Goal: Task Accomplishment & Management: Complete application form

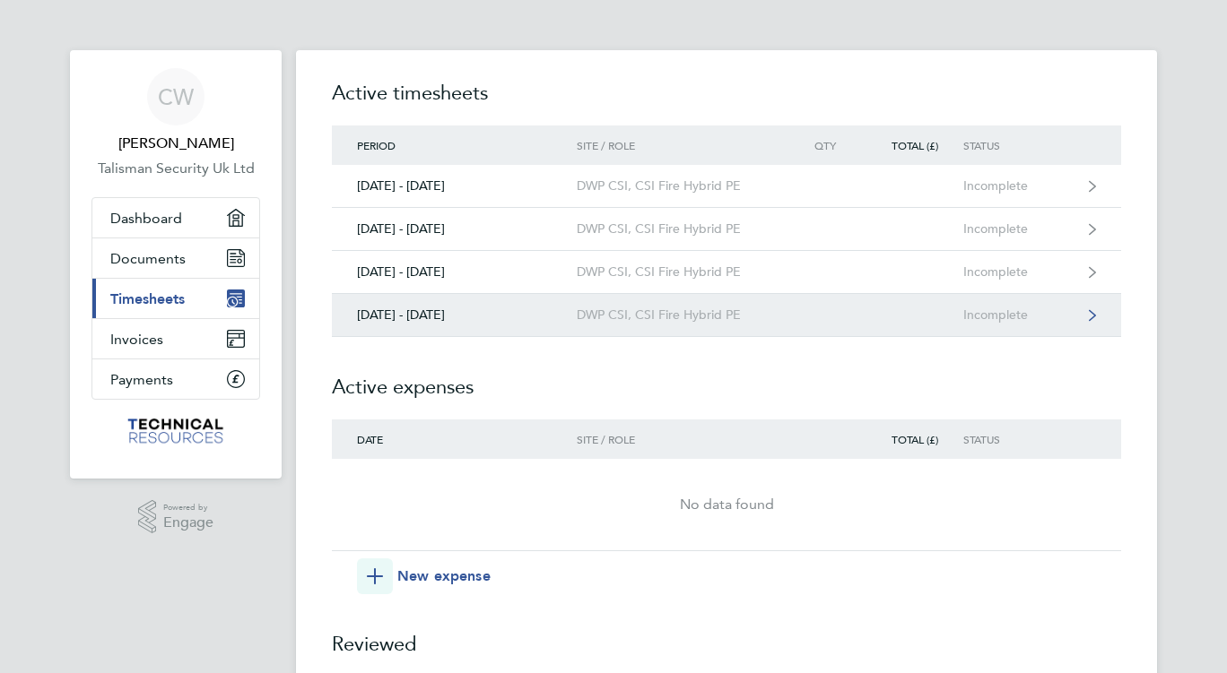
click at [422, 316] on div "[DATE] - [DATE]" at bounding box center [454, 315] width 245 height 15
click at [407, 308] on div "[DATE] - [DATE]" at bounding box center [454, 315] width 245 height 15
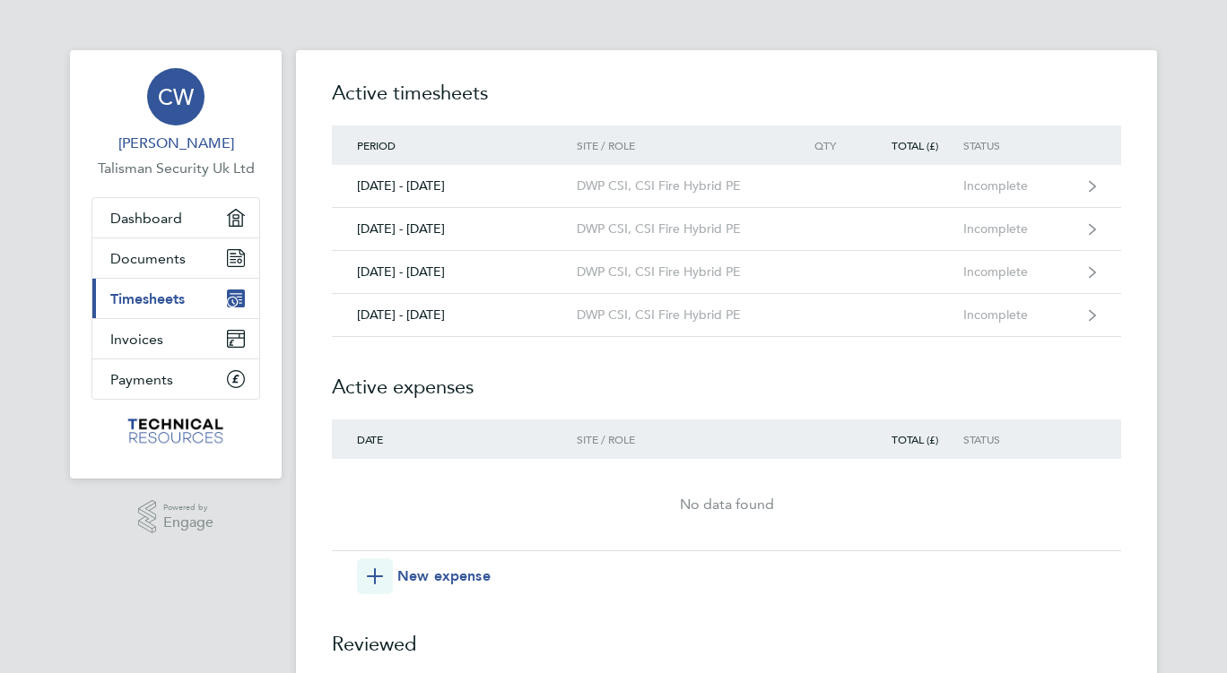
click at [178, 98] on span "CW" at bounding box center [176, 96] width 36 height 23
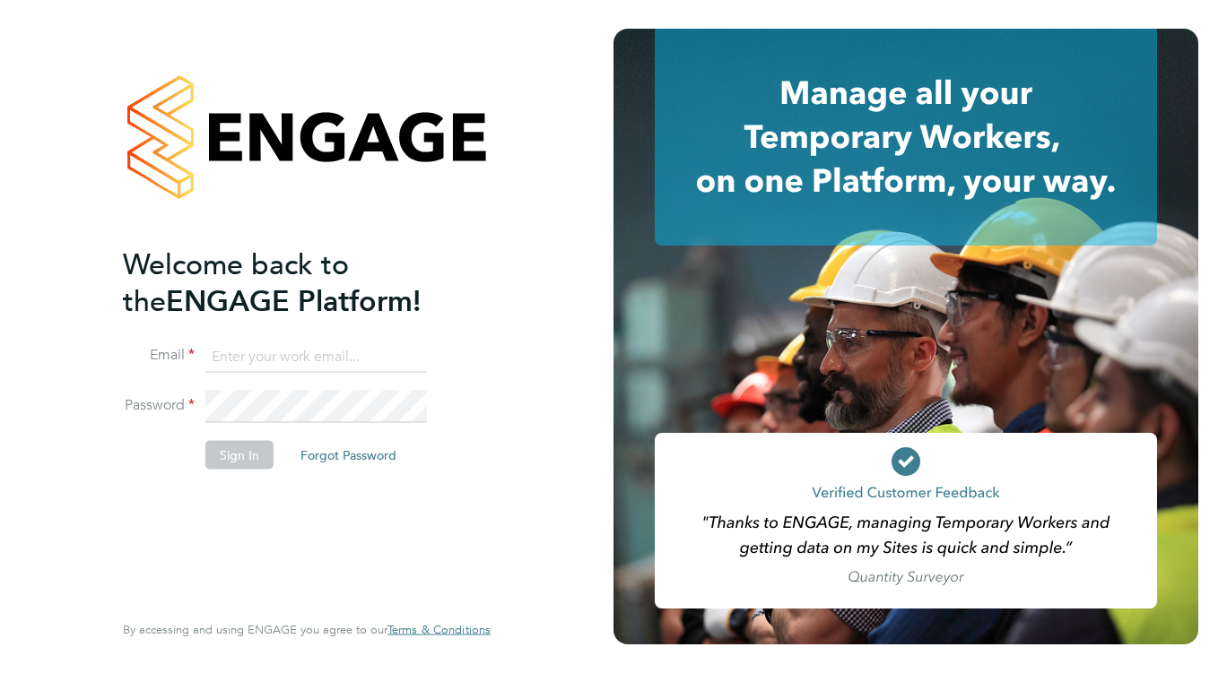
click at [257, 349] on input at bounding box center [316, 357] width 222 height 32
type input "chrisgwithey@msn.com"
click at [231, 456] on button "Sign In" at bounding box center [239, 454] width 68 height 29
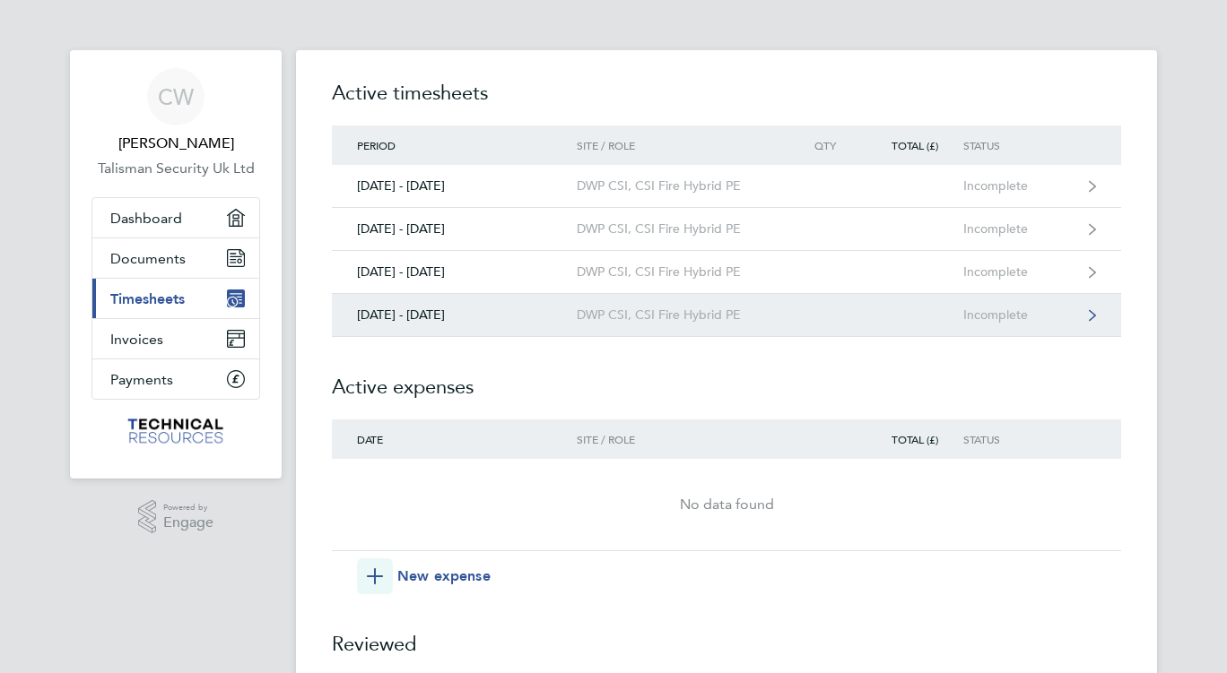
click at [432, 315] on div "[DATE] - [DATE]" at bounding box center [454, 315] width 245 height 15
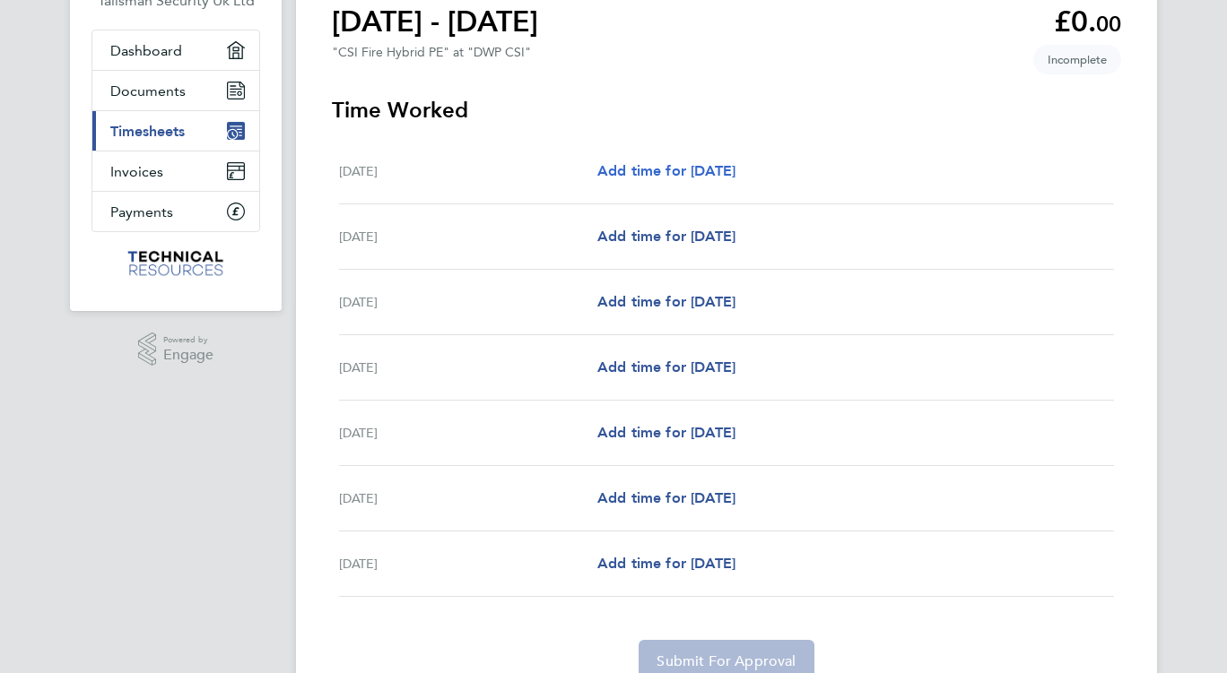
scroll to position [169, 0]
click at [676, 234] on span "Add time for [DATE]" at bounding box center [666, 235] width 138 height 17
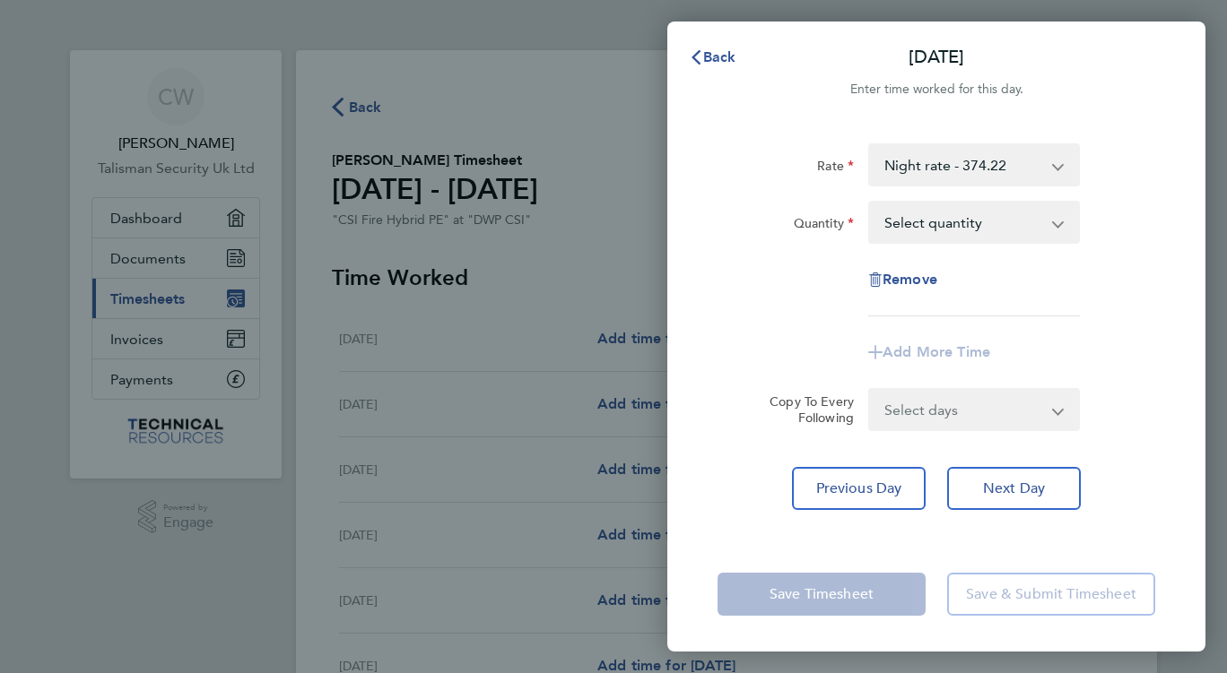
click at [1040, 228] on select "Select quantity 0.5 1" at bounding box center [963, 222] width 187 height 39
select select "1"
click at [870, 203] on select "Select quantity 0.5 1" at bounding box center [963, 222] width 187 height 39
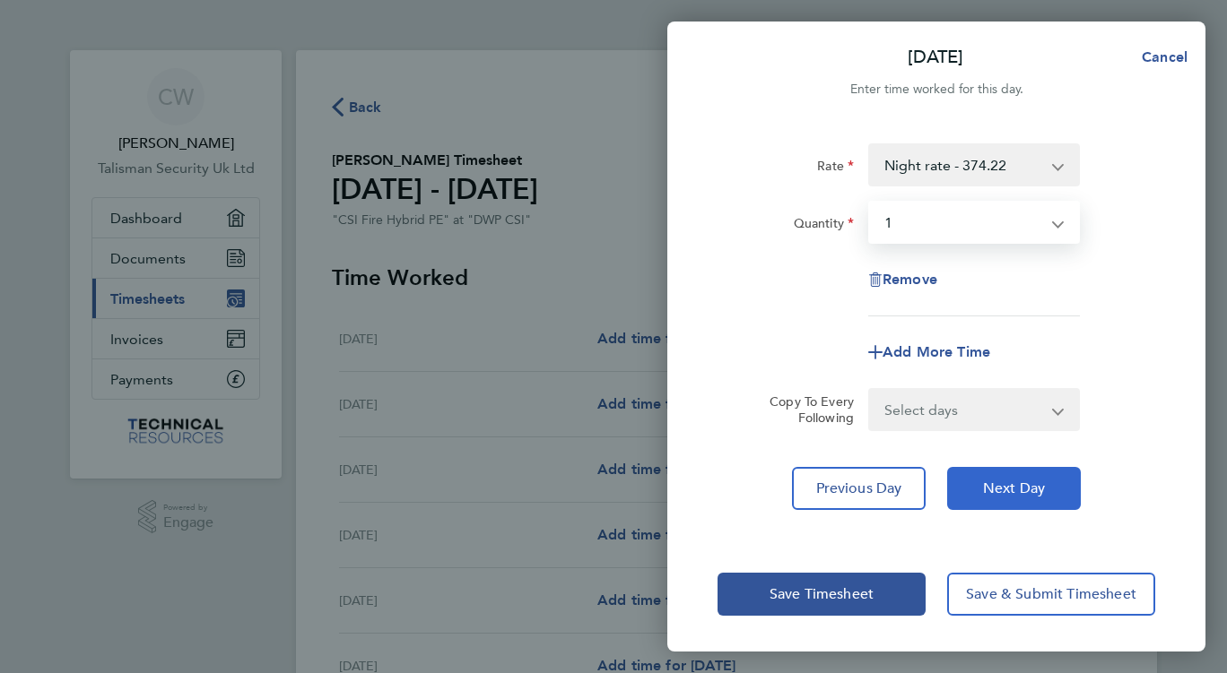
click at [996, 487] on span "Next Day" at bounding box center [1014, 489] width 62 height 18
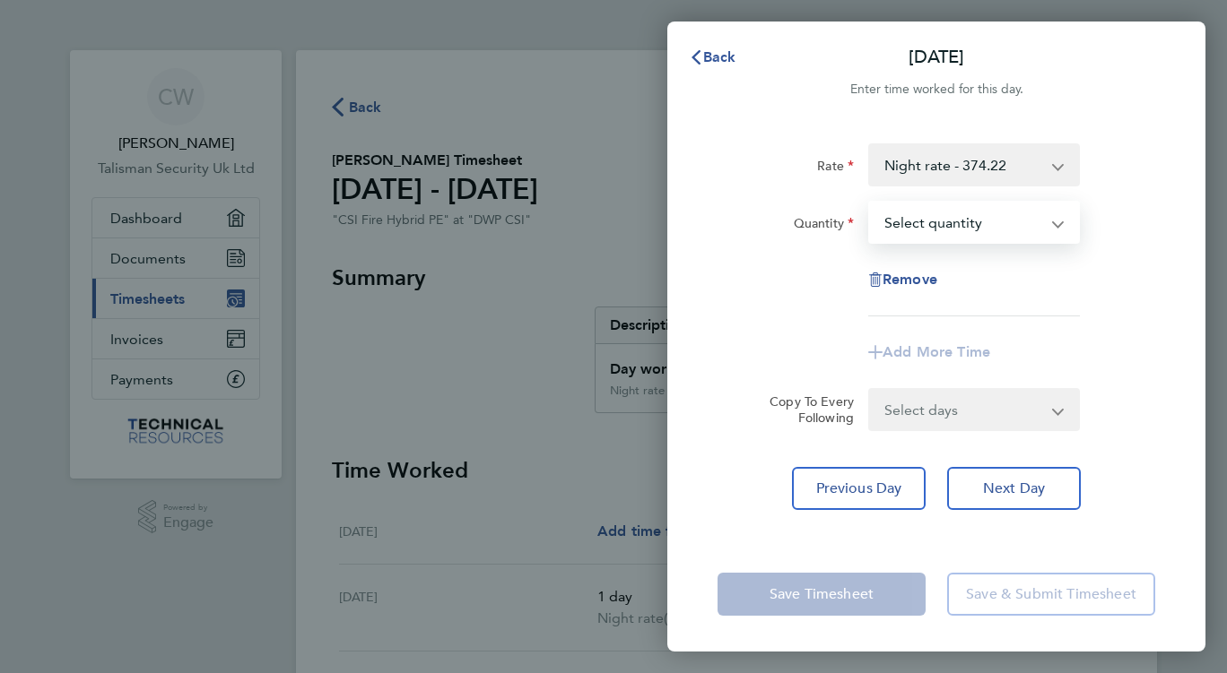
click at [958, 219] on select "Select quantity 0.5 1" at bounding box center [963, 222] width 187 height 39
select select "1"
click at [870, 203] on select "Select quantity 0.5 1" at bounding box center [963, 222] width 187 height 39
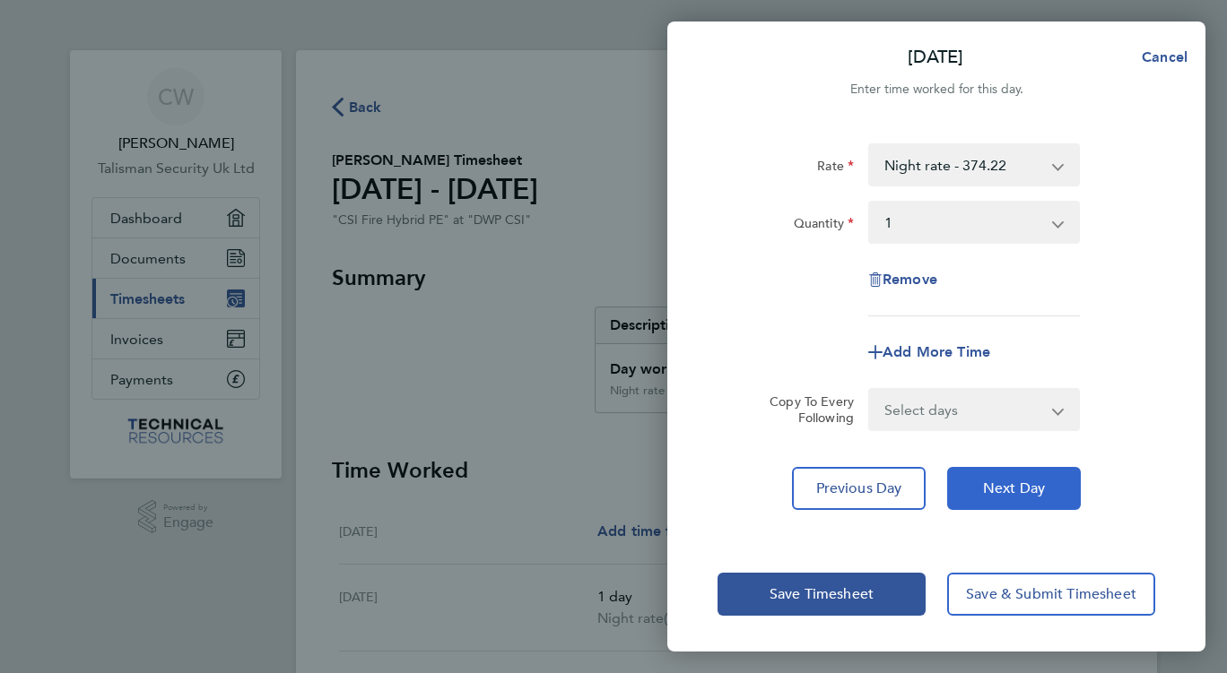
click at [1007, 486] on span "Next Day" at bounding box center [1014, 489] width 62 height 18
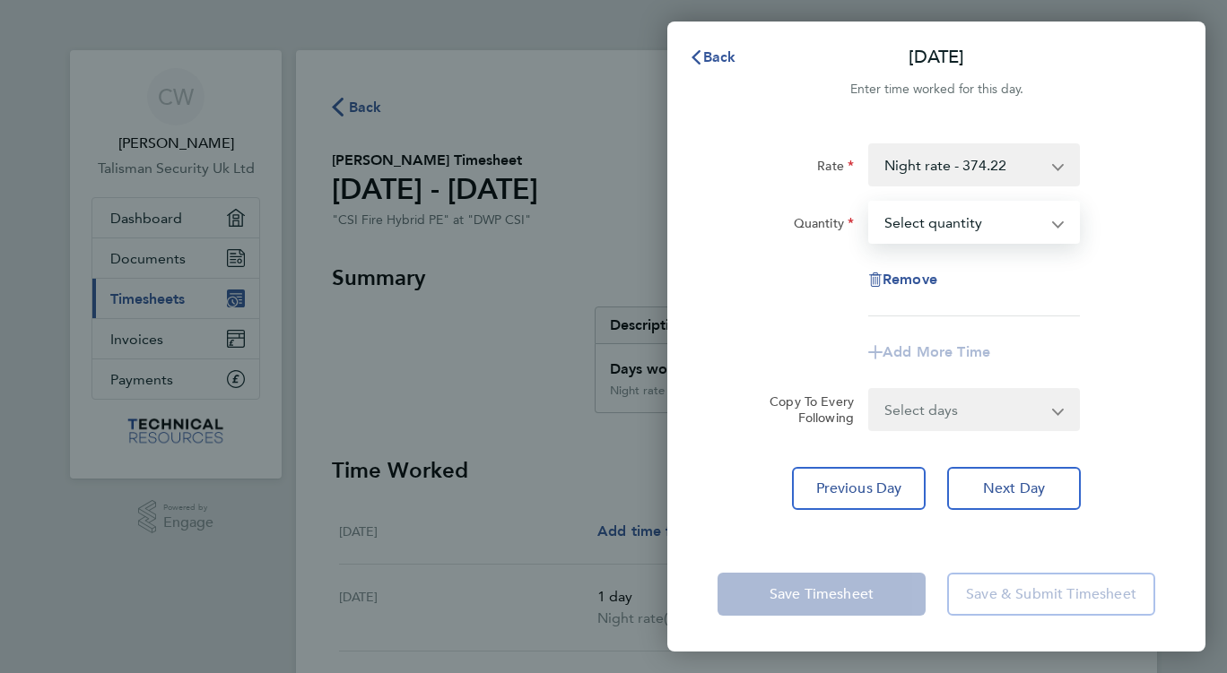
click at [953, 222] on select "Select quantity 0.5 1" at bounding box center [963, 222] width 187 height 39
select select "1"
click at [870, 203] on select "Select quantity 0.5 1" at bounding box center [963, 222] width 187 height 39
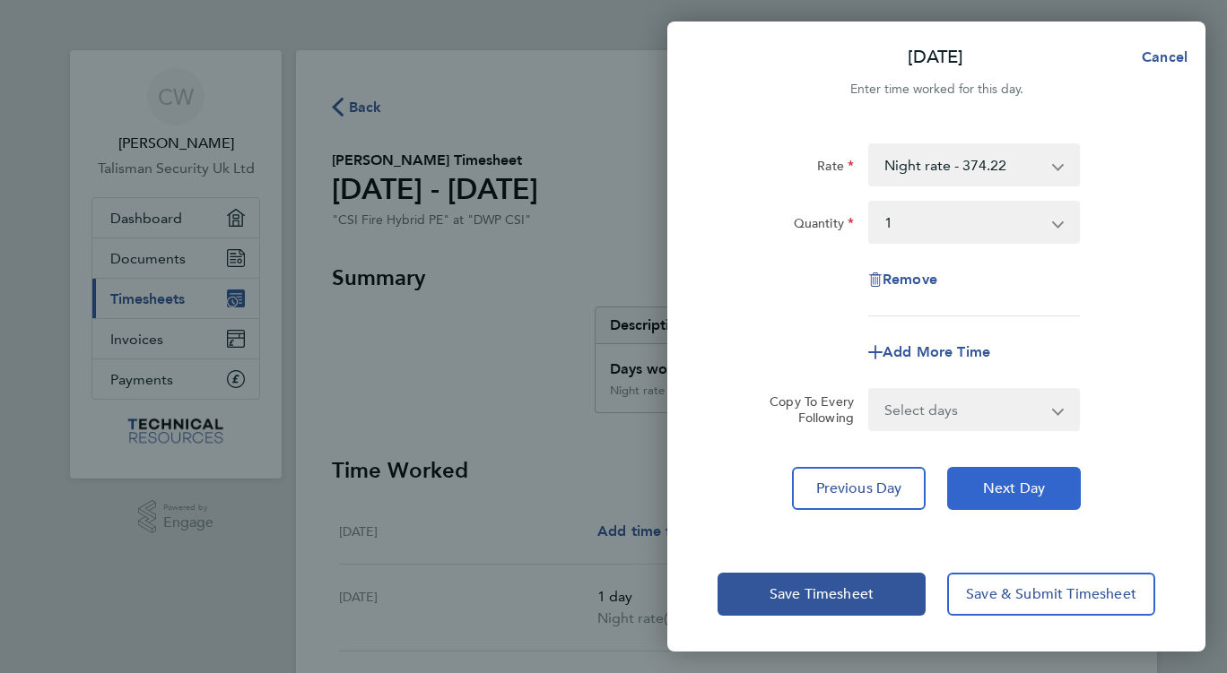
click at [1006, 494] on span "Next Day" at bounding box center [1014, 489] width 62 height 18
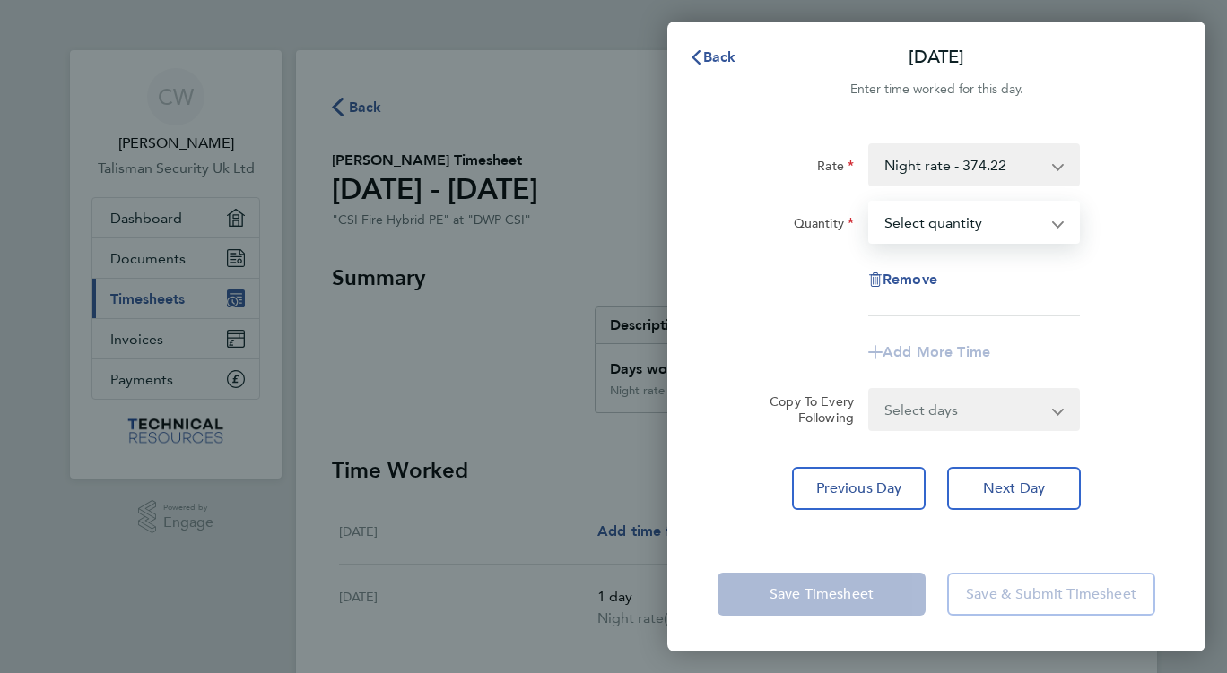
click at [960, 215] on select "Select quantity 0.5 1" at bounding box center [963, 222] width 187 height 39
select select "1"
click at [870, 203] on select "Select quantity 0.5 1" at bounding box center [963, 222] width 187 height 39
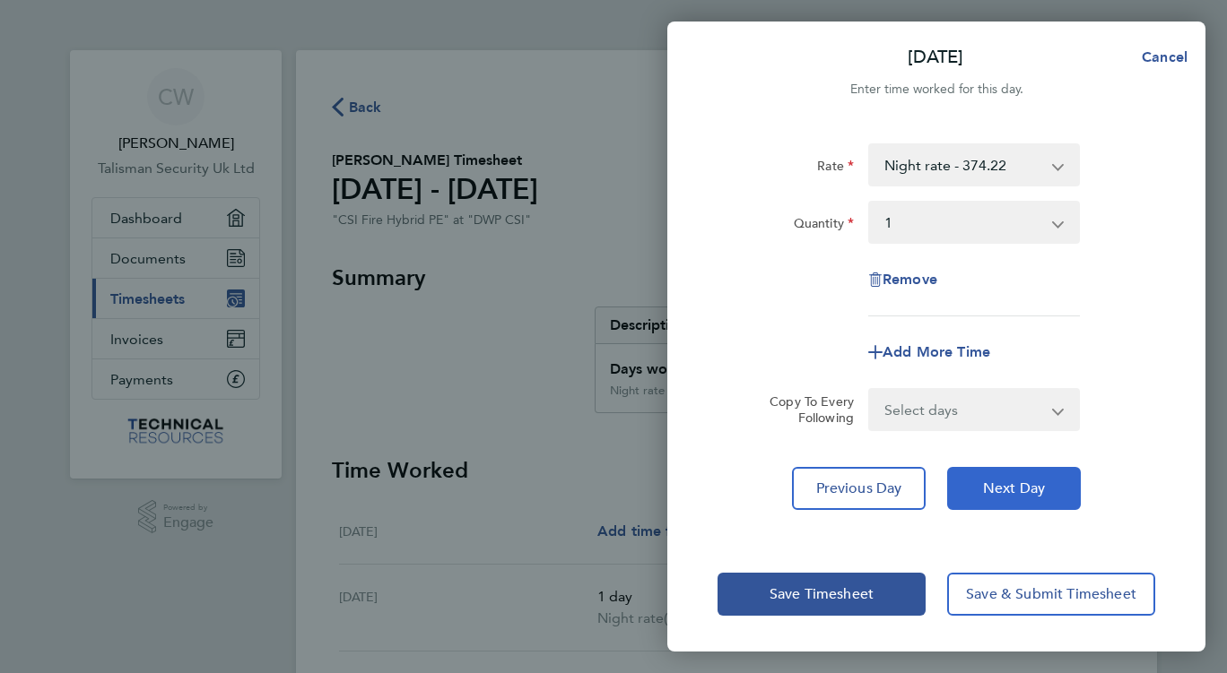
click at [1012, 487] on span "Next Day" at bounding box center [1014, 489] width 62 height 18
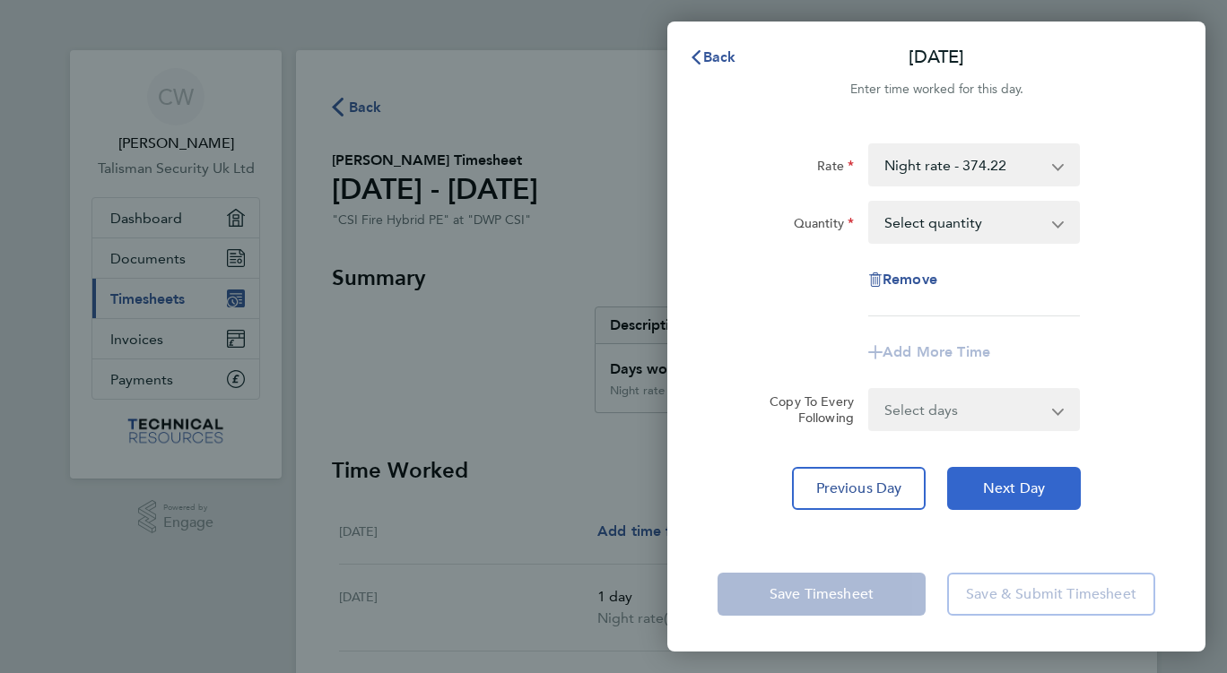
drag, startPoint x: 1012, startPoint y: 487, endPoint x: 1032, endPoint y: 483, distance: 20.9
click at [1032, 483] on span "Next Day" at bounding box center [1014, 489] width 62 height 18
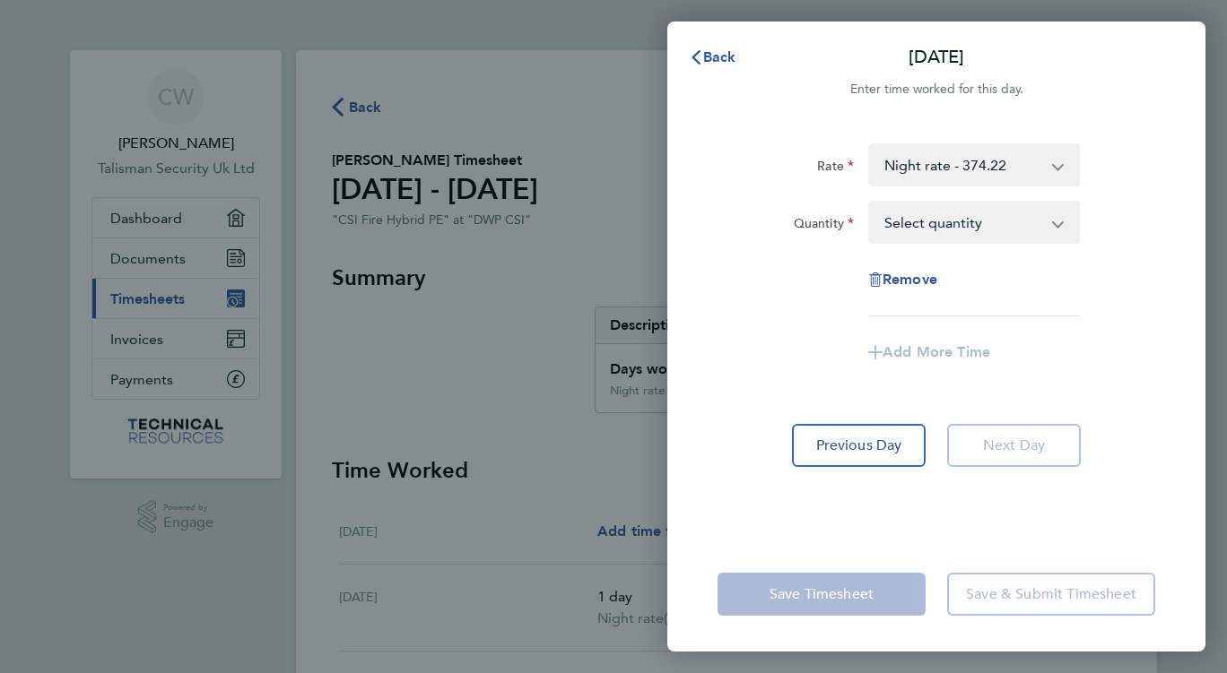
click at [987, 155] on select "Night rate - 374.22 DAY RATE - 339.21 CSI Fire Hybrid PE" at bounding box center [963, 164] width 187 height 39
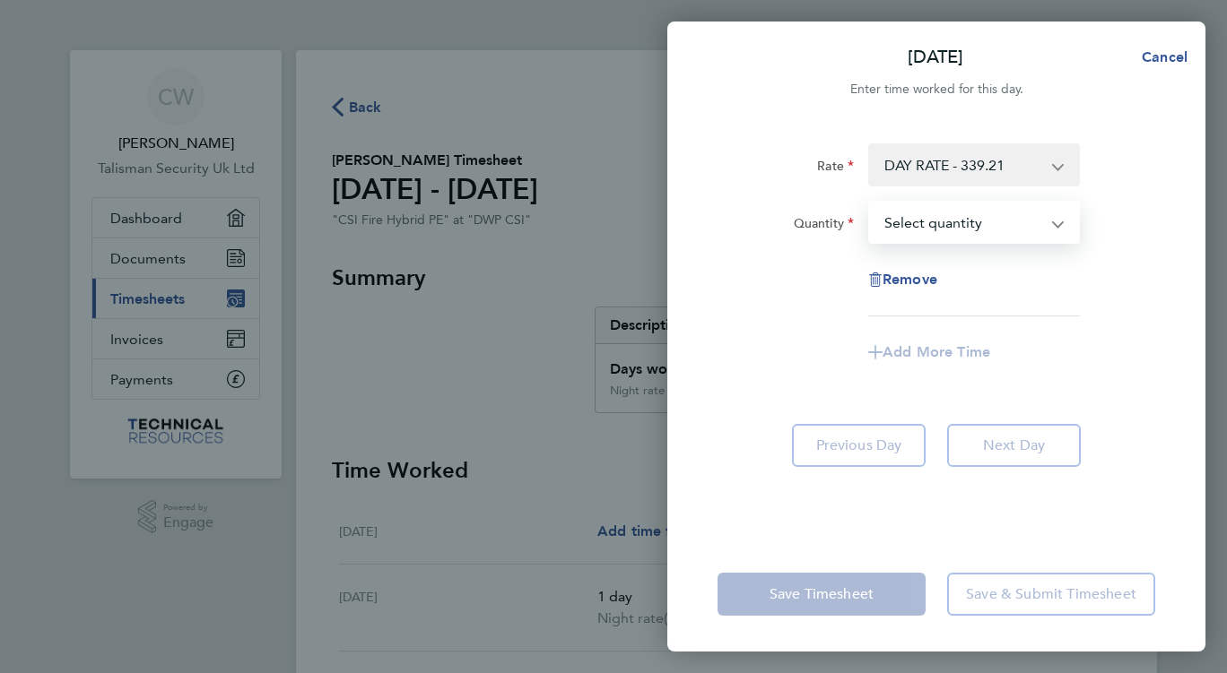
click at [970, 222] on select "Select quantity 0.5 1" at bounding box center [963, 222] width 187 height 39
select select "1"
click at [870, 203] on select "Select quantity 0.5 1" at bounding box center [963, 222] width 187 height 39
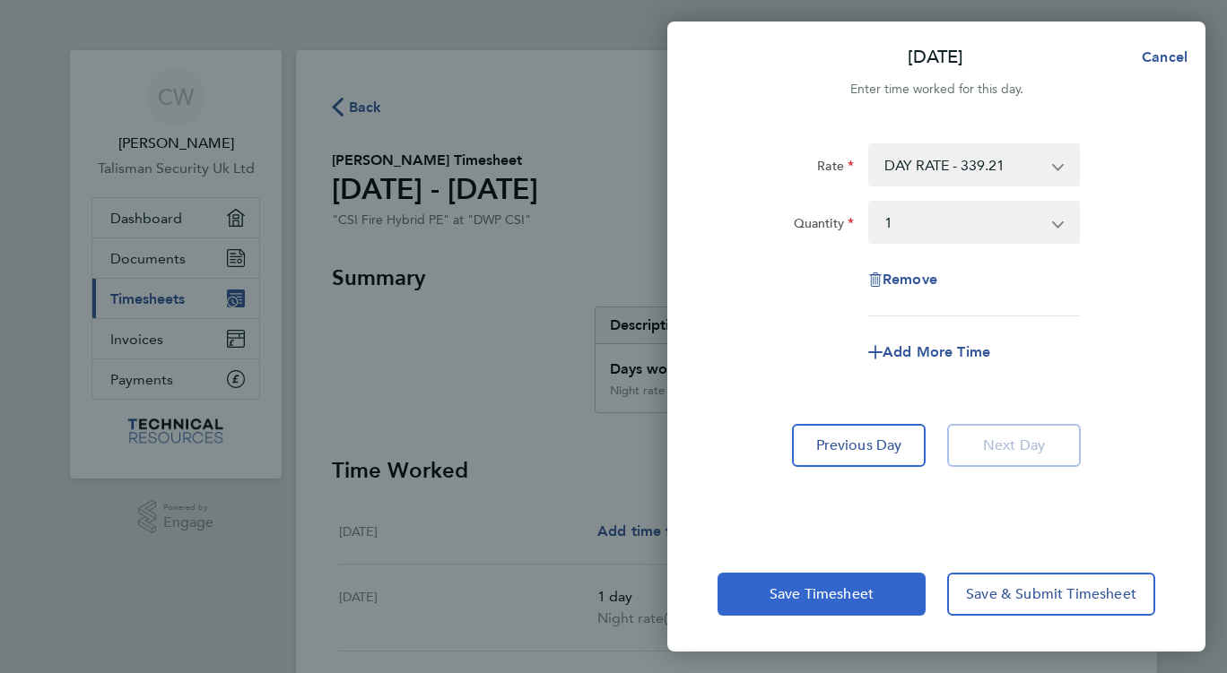
click at [813, 593] on span "Save Timesheet" at bounding box center [821, 595] width 104 height 18
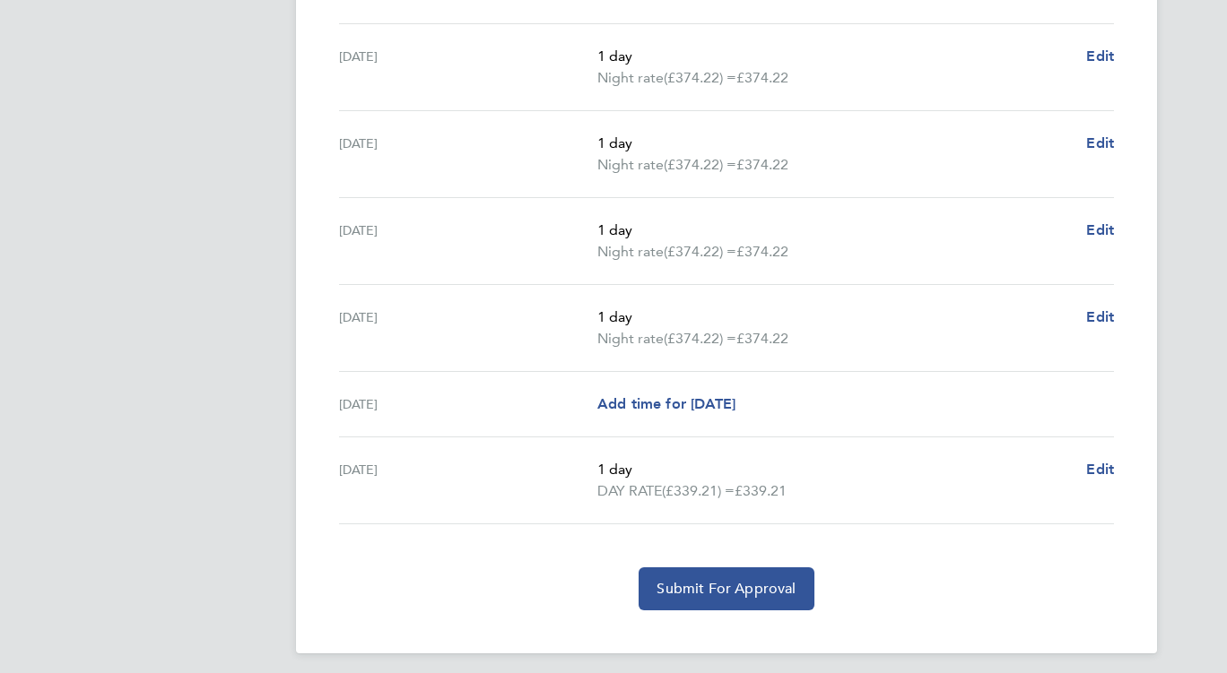
scroll to position [560, 0]
click at [719, 587] on span "Submit For Approval" at bounding box center [725, 588] width 139 height 18
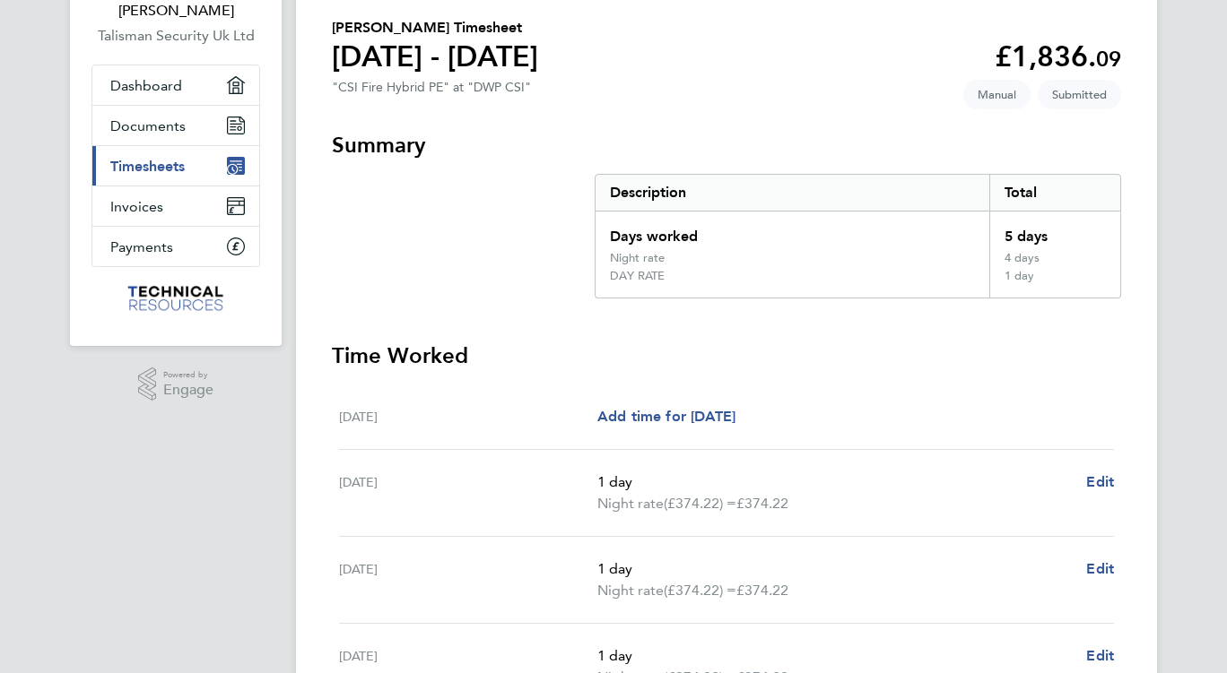
scroll to position [0, 0]
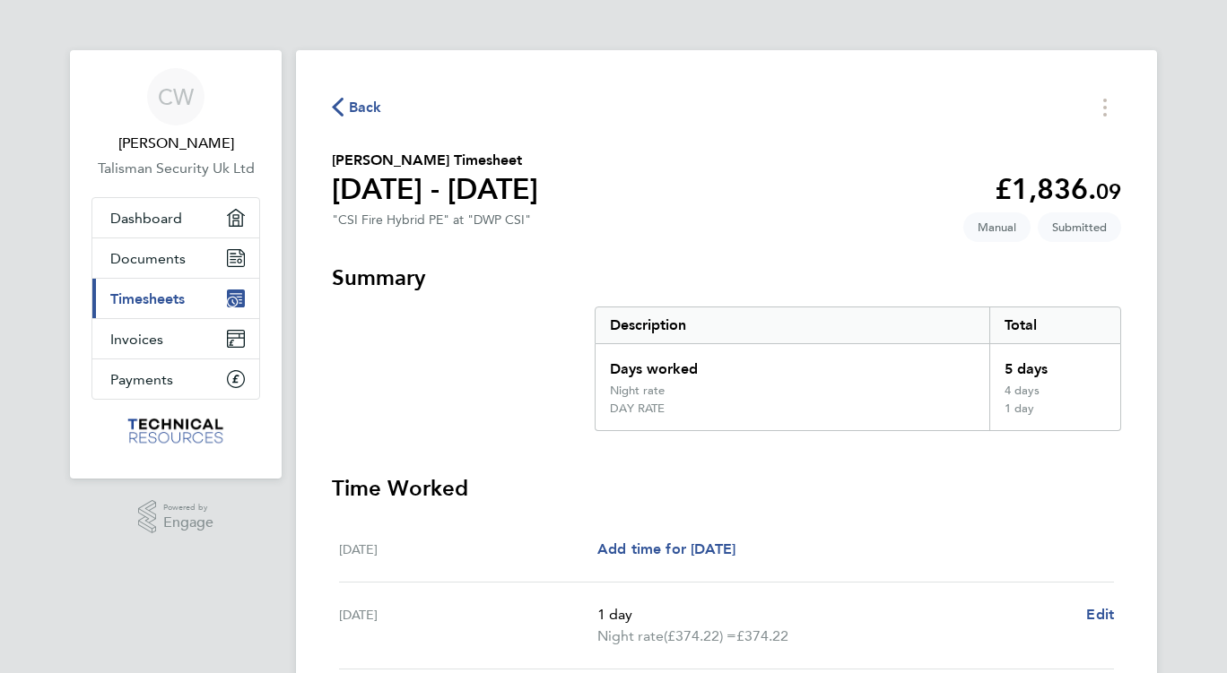
click at [152, 300] on span "Timesheets" at bounding box center [147, 299] width 74 height 17
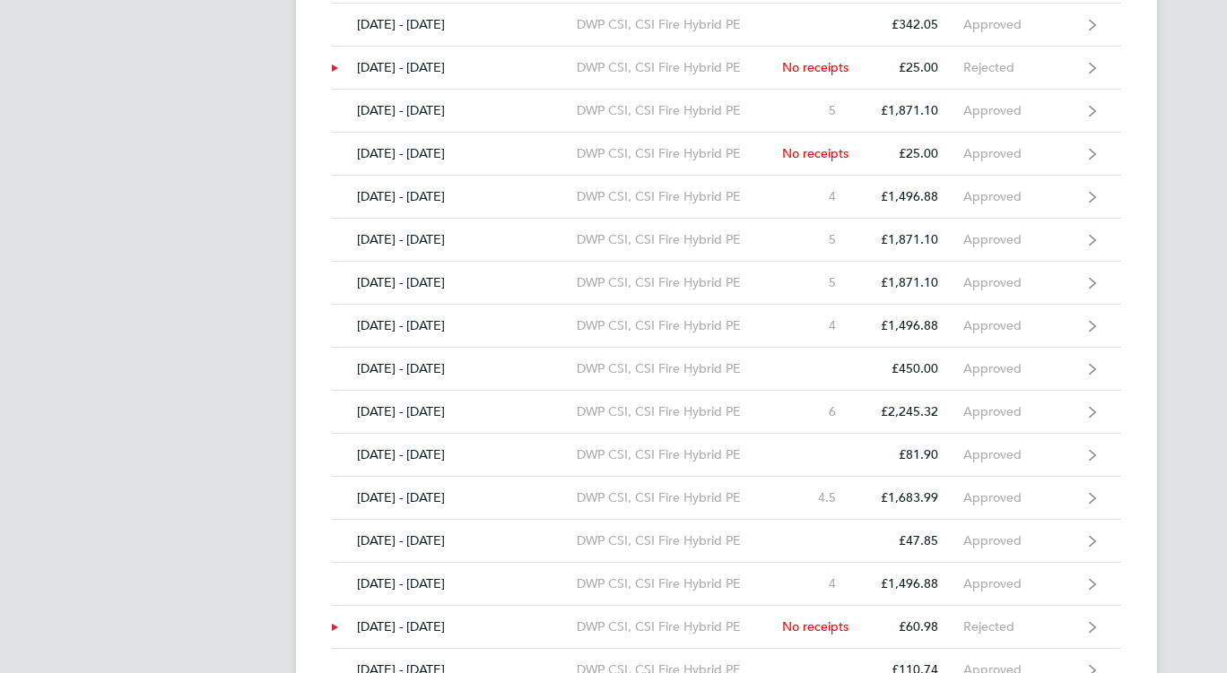
scroll to position [1790, 0]
